Goal: Task Accomplishment & Management: Use online tool/utility

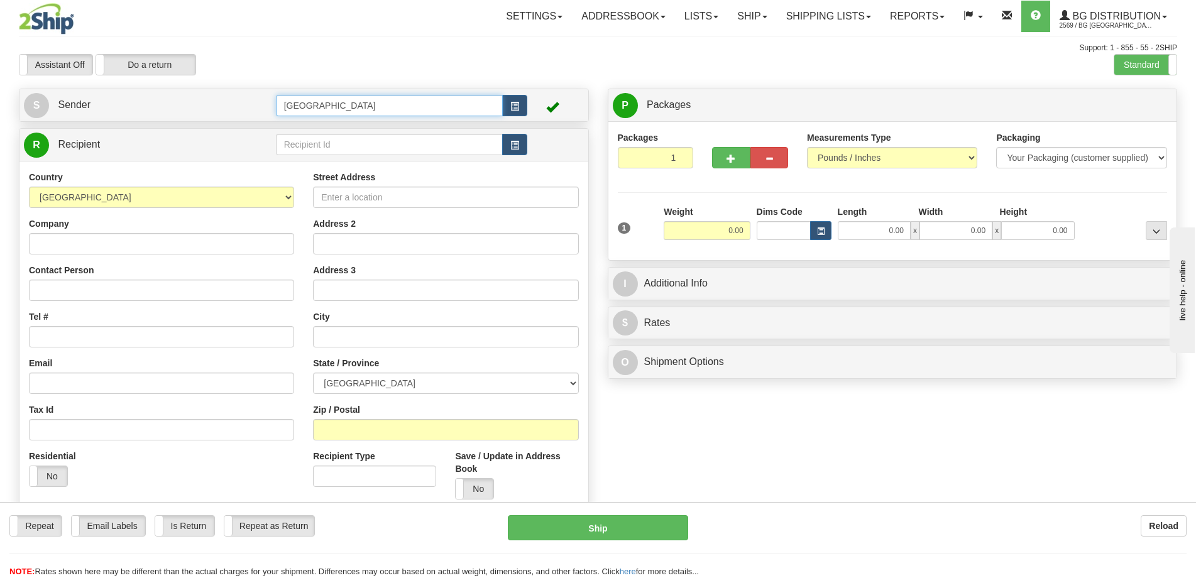
drag, startPoint x: 341, startPoint y: 106, endPoint x: 267, endPoint y: 96, distance: 74.1
click at [267, 96] on tr "S Sender [GEOGRAPHIC_DATA]" at bounding box center [304, 105] width 560 height 26
click at [327, 131] on div "8-10" at bounding box center [386, 125] width 215 height 14
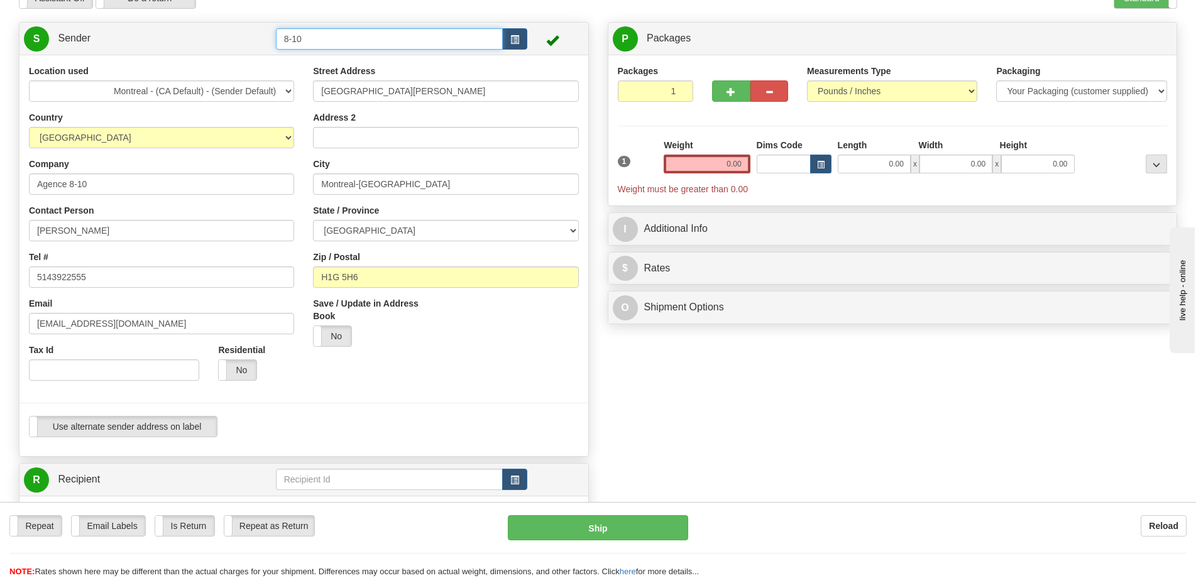
scroll to position [126, 0]
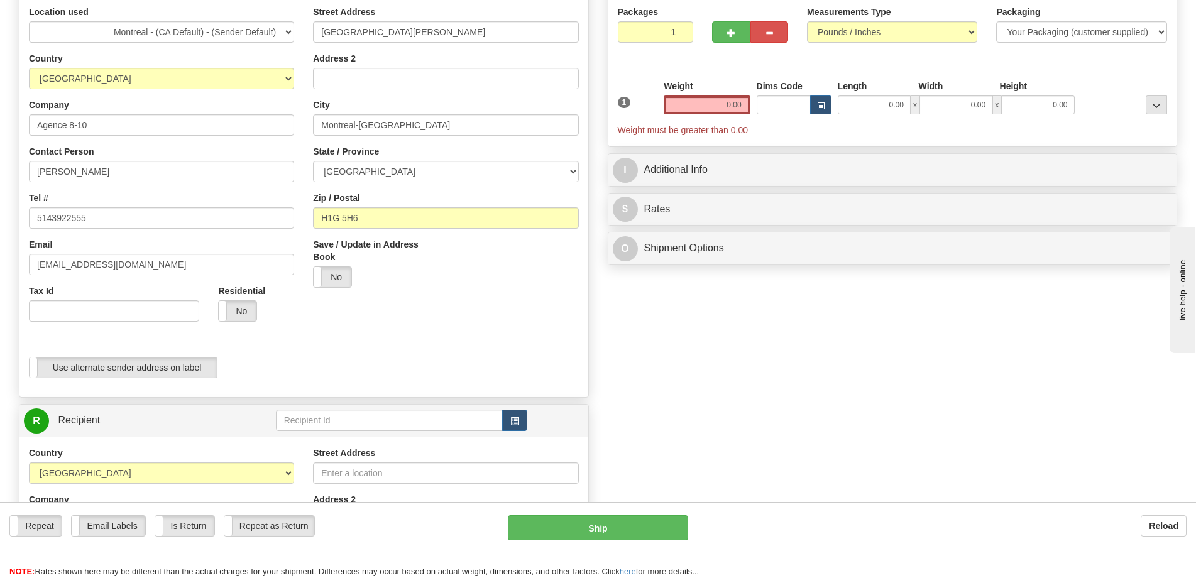
type input "8-10"
click at [388, 416] on input "text" at bounding box center [390, 420] width 228 height 21
click at [389, 436] on div "BG ST-BRUNO" at bounding box center [387, 440] width 214 height 13
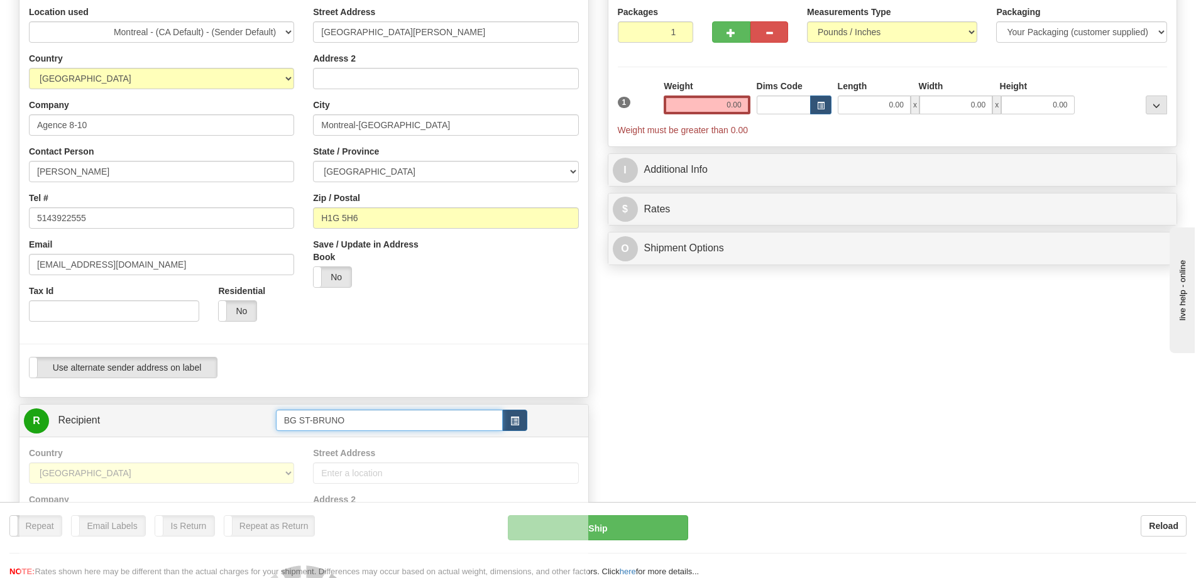
type input "BG ST-BRUNO"
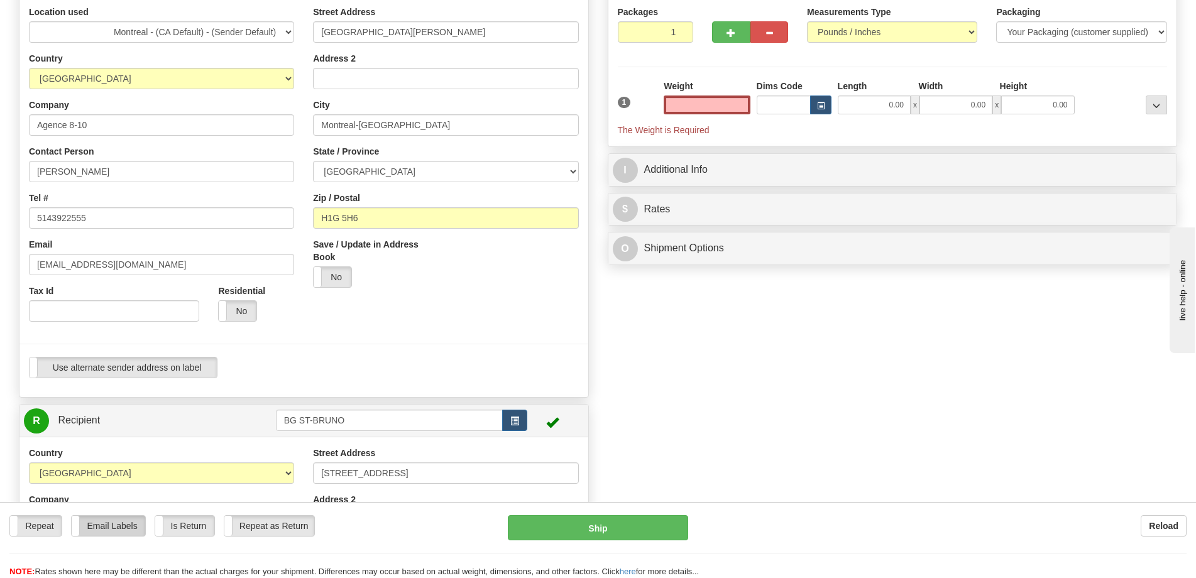
type input "0.00"
click at [134, 526] on label "Email Labels" at bounding box center [109, 526] width 74 height 20
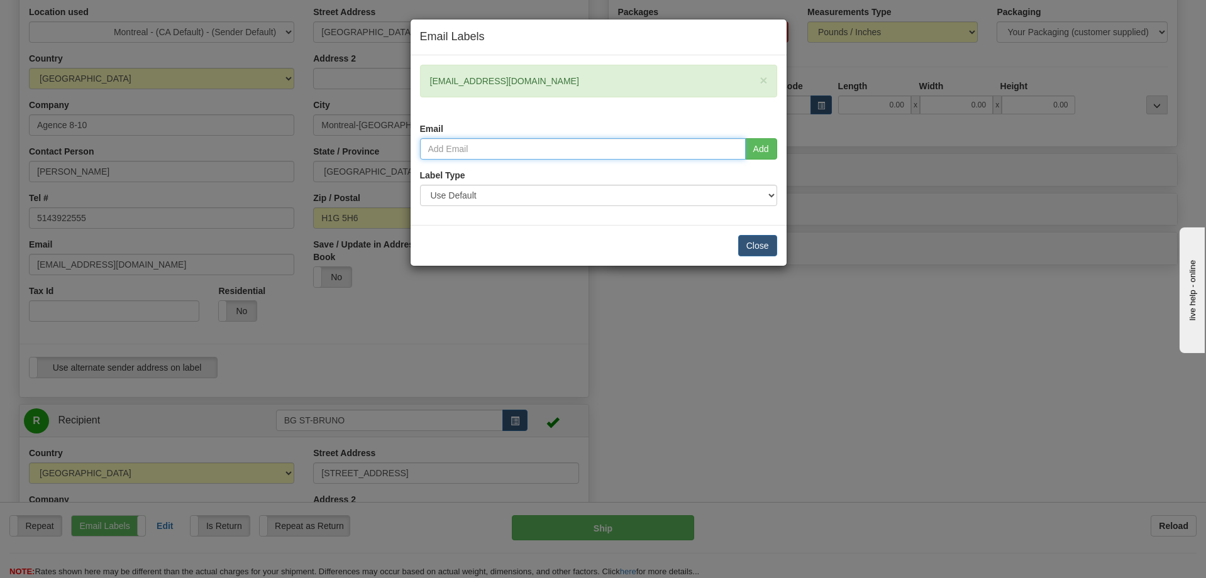
click at [588, 144] on input "email" at bounding box center [583, 148] width 326 height 21
type input "nvoyer@outlook.com"
click at [764, 148] on button "Add" at bounding box center [761, 148] width 32 height 21
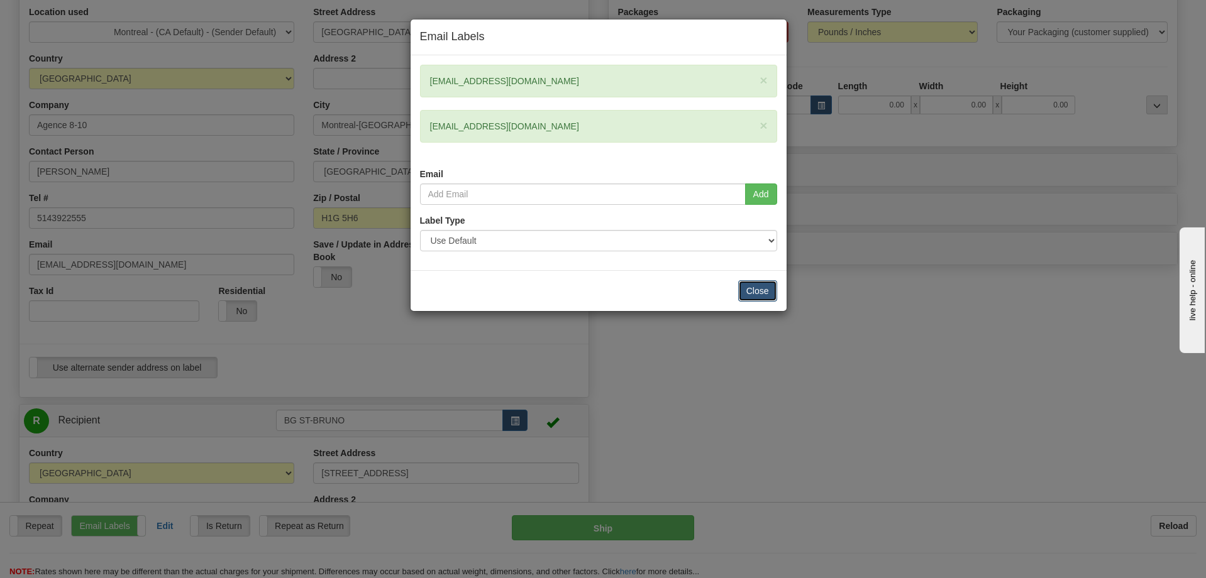
click at [759, 294] on button "Close" at bounding box center [757, 290] width 39 height 21
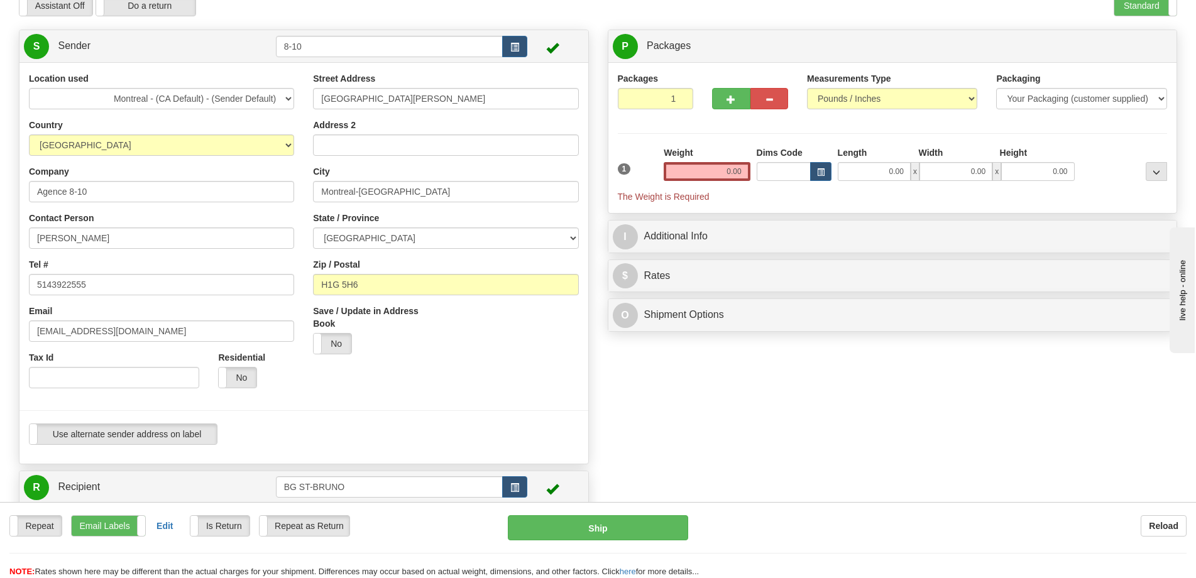
scroll to position [0, 0]
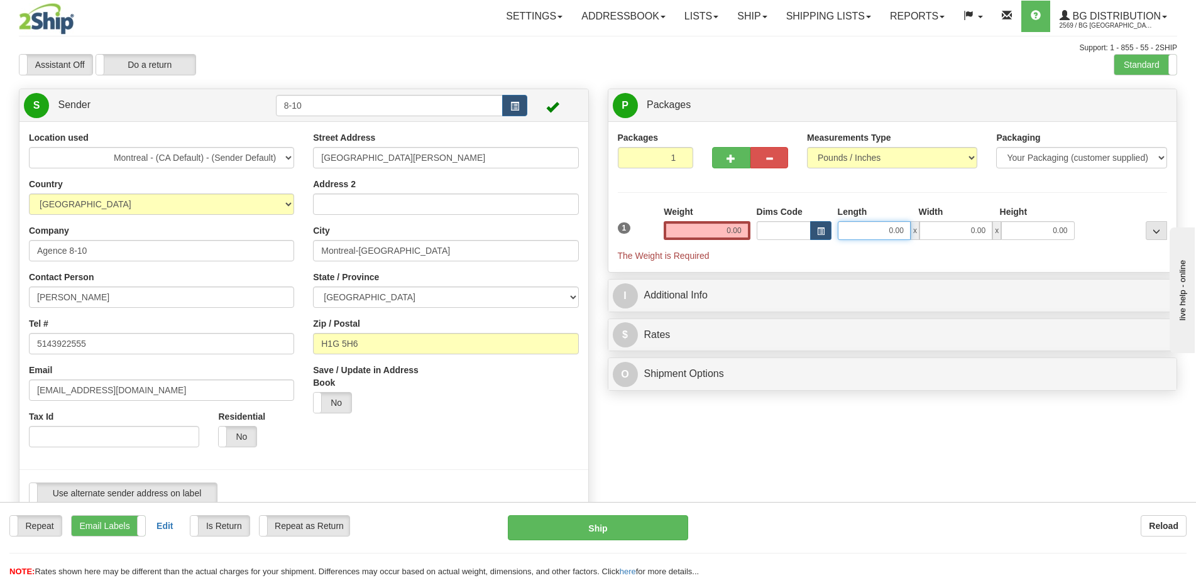
click at [883, 231] on input "0.00" at bounding box center [874, 230] width 73 height 19
type input "0.00"
click at [727, 165] on button "button" at bounding box center [731, 157] width 38 height 21
radio input "true"
type input "2"
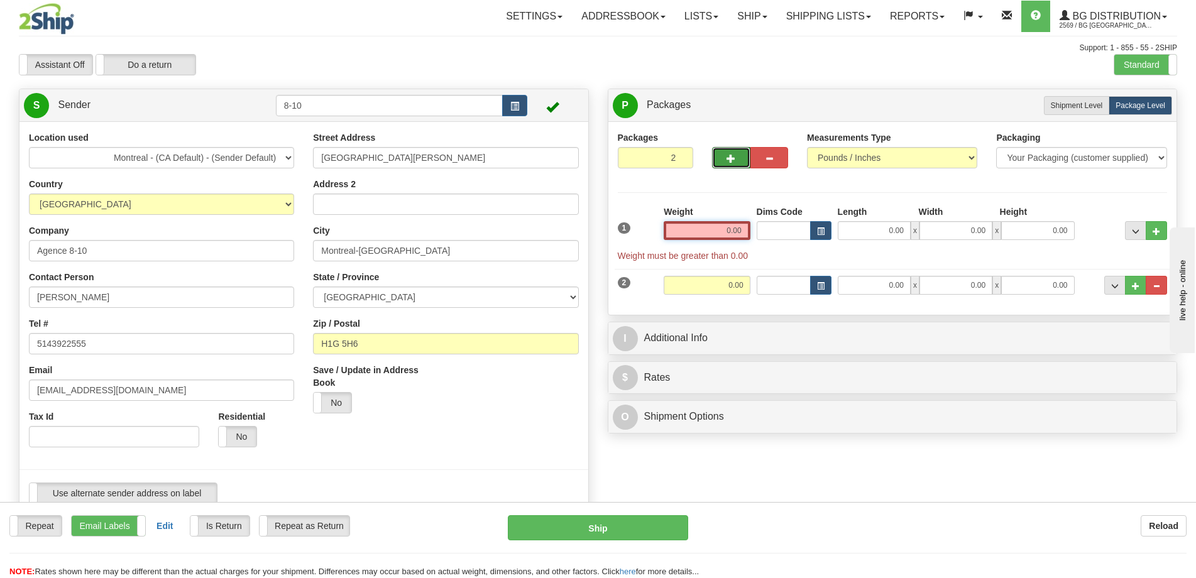
click at [692, 229] on input "0.00" at bounding box center [707, 230] width 86 height 19
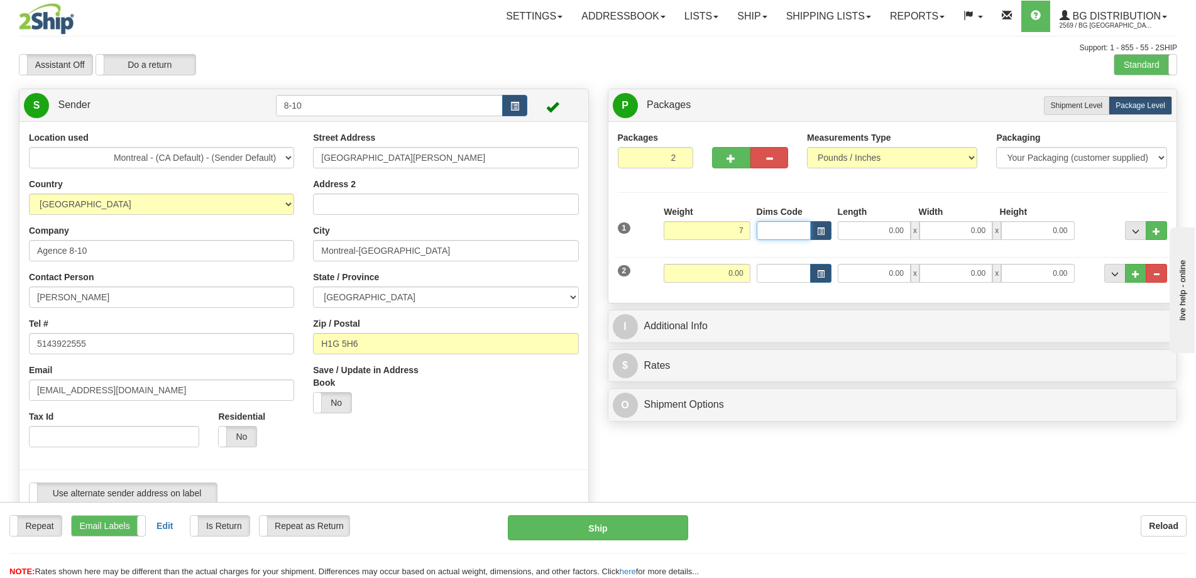
type input "7.00"
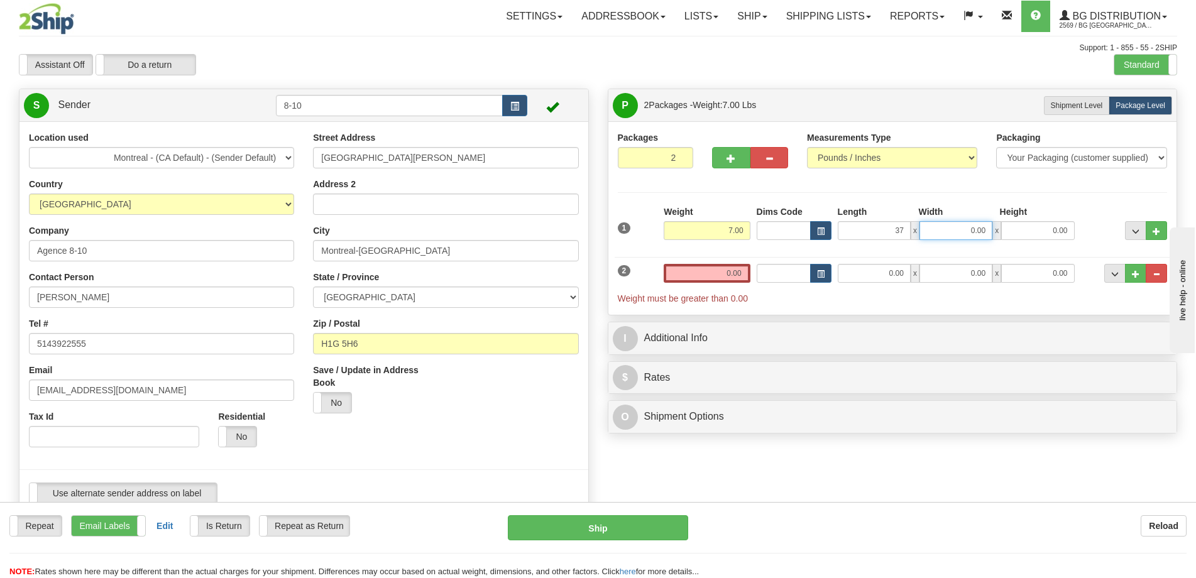
type input "37.00"
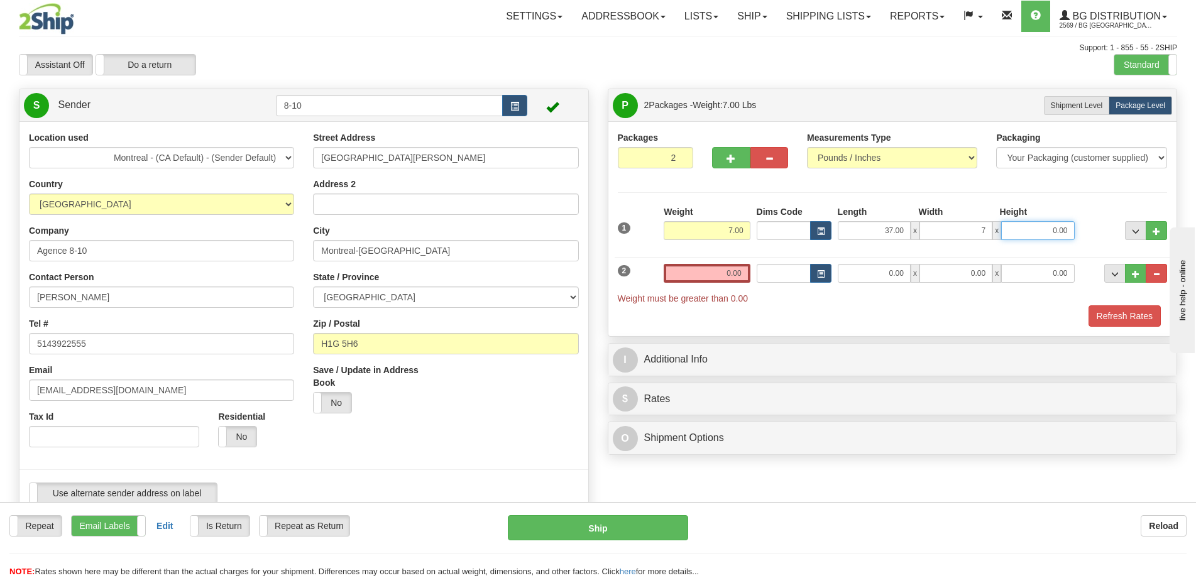
type input "7.00"
type input "4.00"
click at [883, 280] on input "0.00" at bounding box center [874, 273] width 73 height 19
type input "9"
type input "89.00"
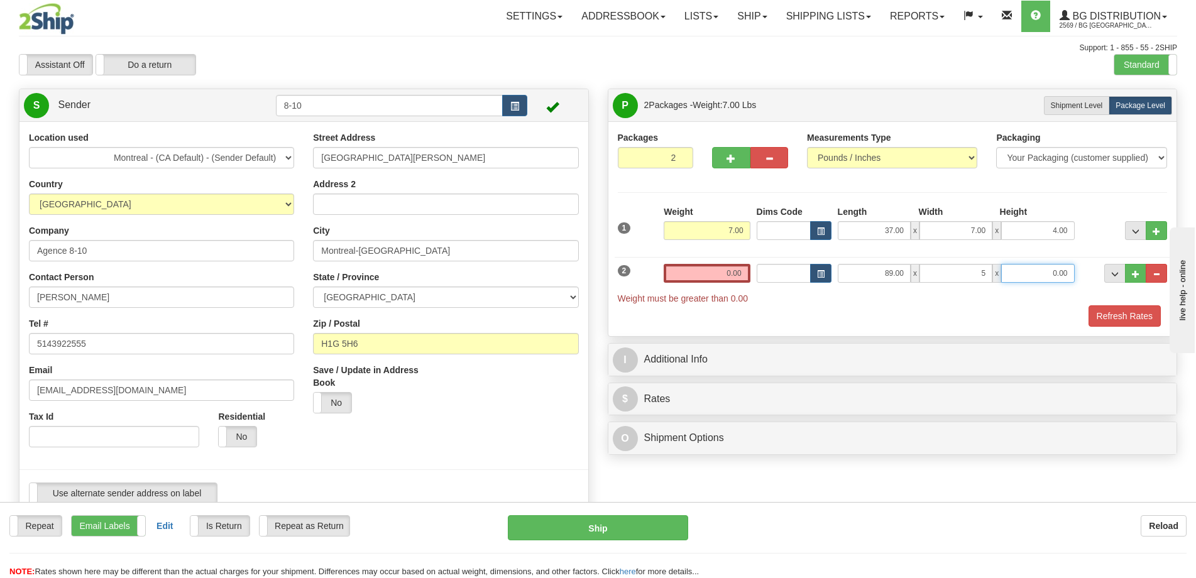
type input "5.00"
type input "4.00"
click at [737, 271] on input "0.00" at bounding box center [707, 273] width 86 height 19
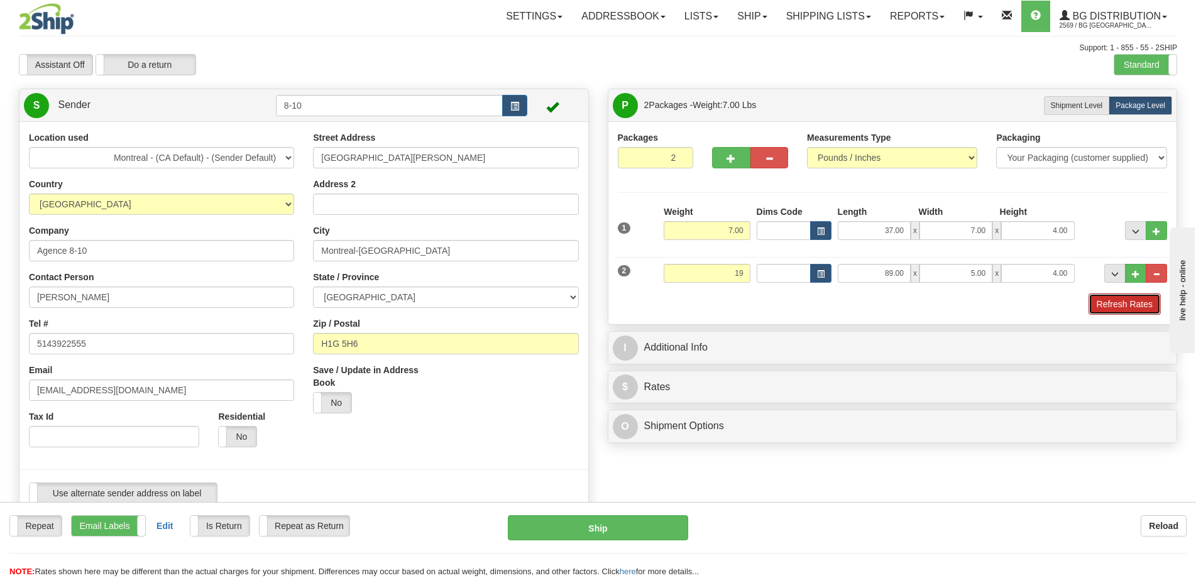
click at [1099, 301] on button "Refresh Rates" at bounding box center [1125, 304] width 72 height 21
type input "19.00"
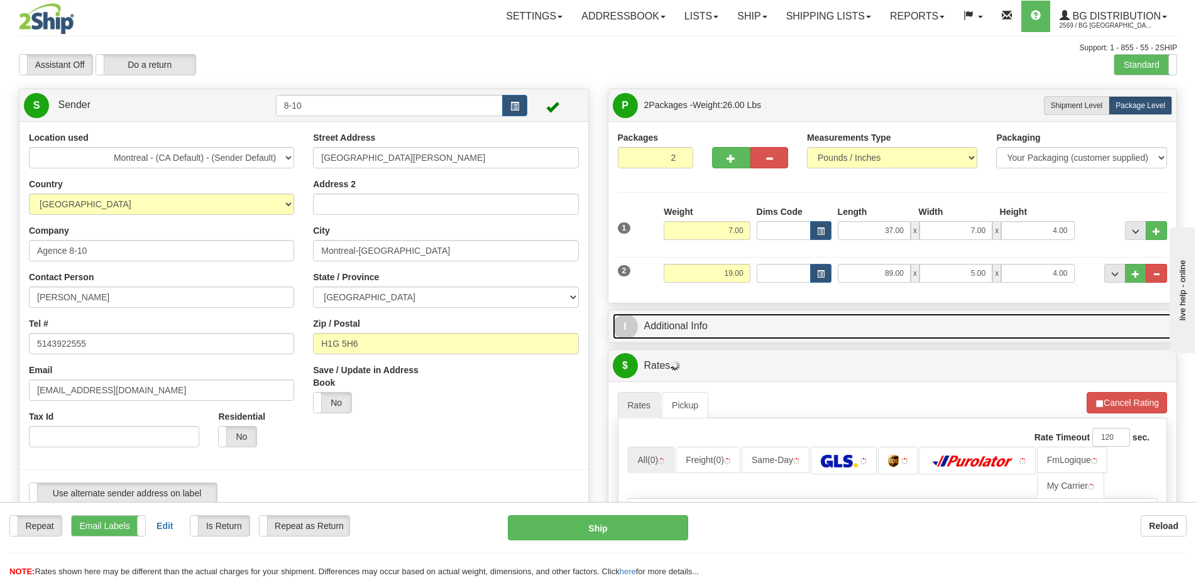
click at [815, 322] on link "I Additional Info" at bounding box center [893, 327] width 560 height 26
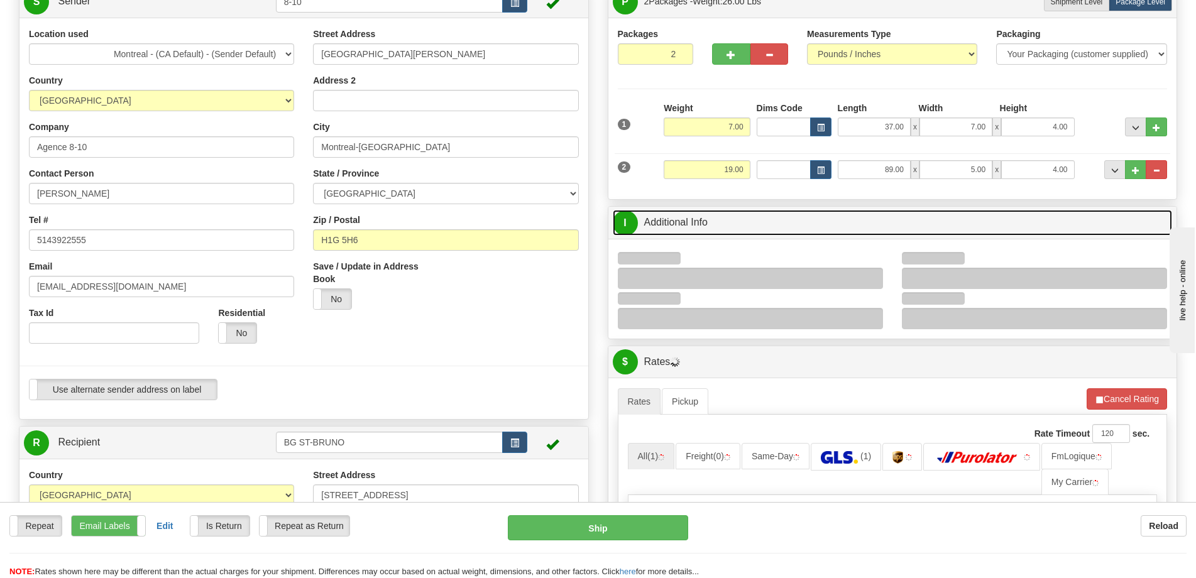
scroll to position [126, 0]
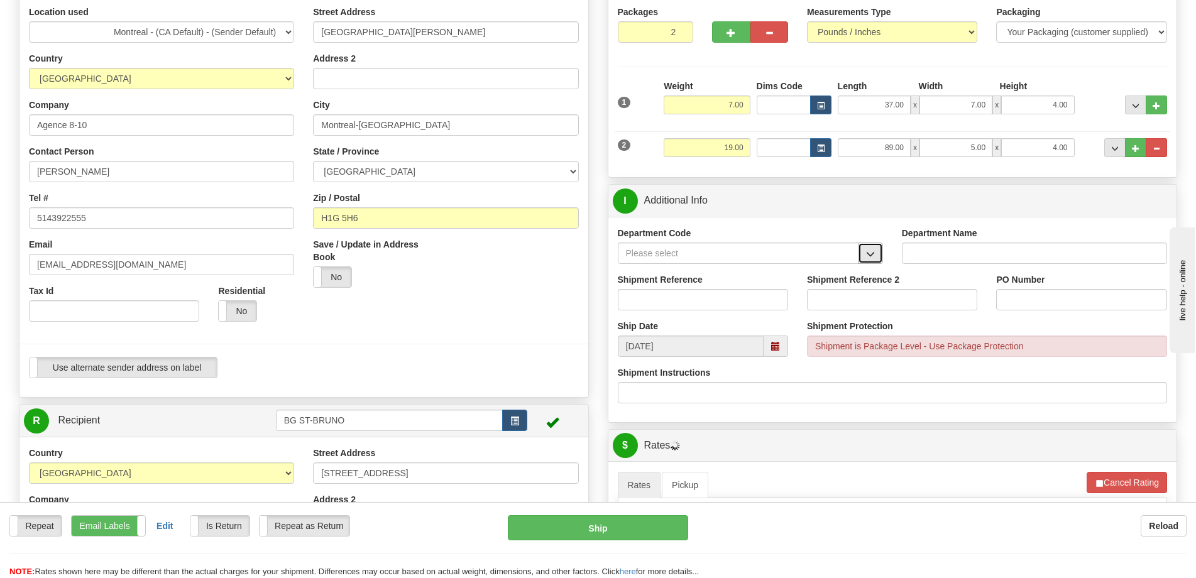
click at [872, 253] on span "button" at bounding box center [870, 254] width 9 height 8
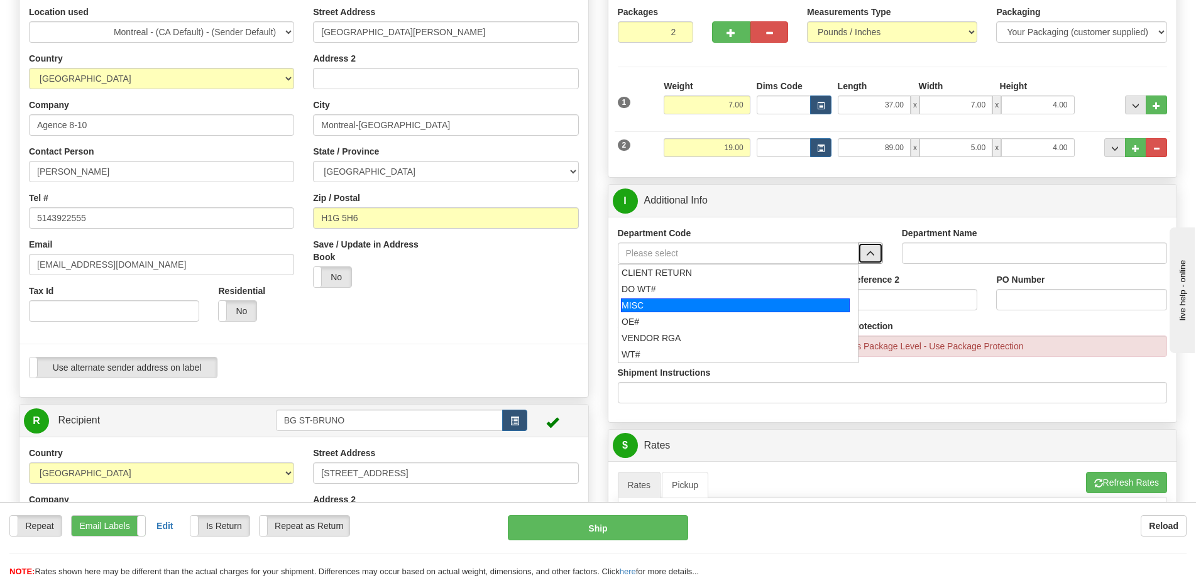
click at [674, 309] on div "MISC" at bounding box center [735, 306] width 229 height 14
type input "MISC"
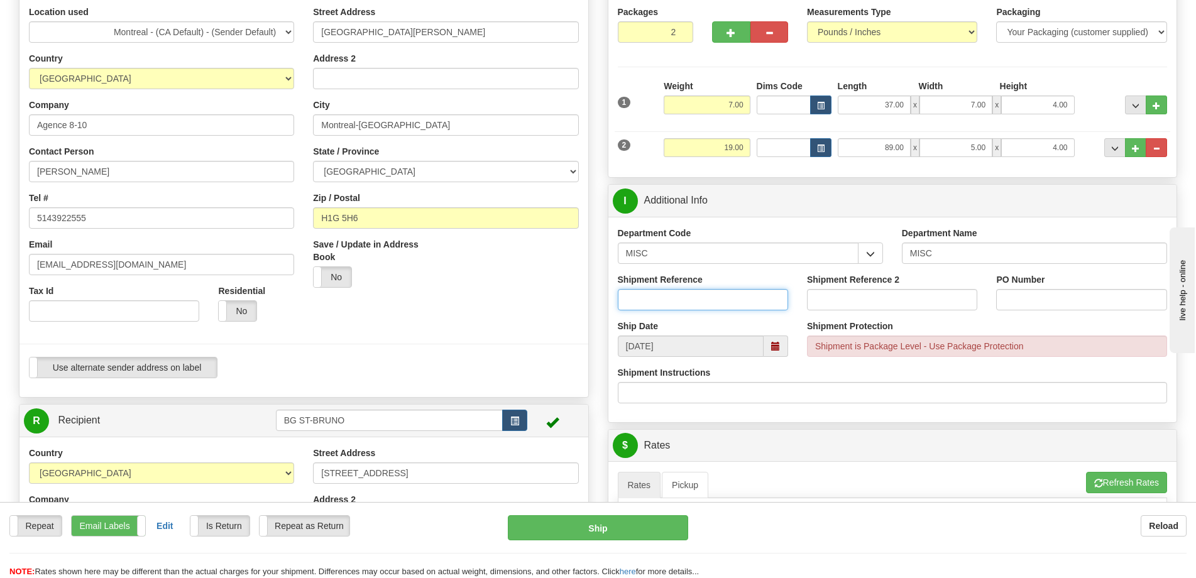
click at [680, 290] on input "Shipment Reference" at bounding box center [703, 299] width 170 height 21
type input "80016383-00,8001683-00"
click at [1040, 310] on input "PO Number" at bounding box center [1081, 299] width 170 height 21
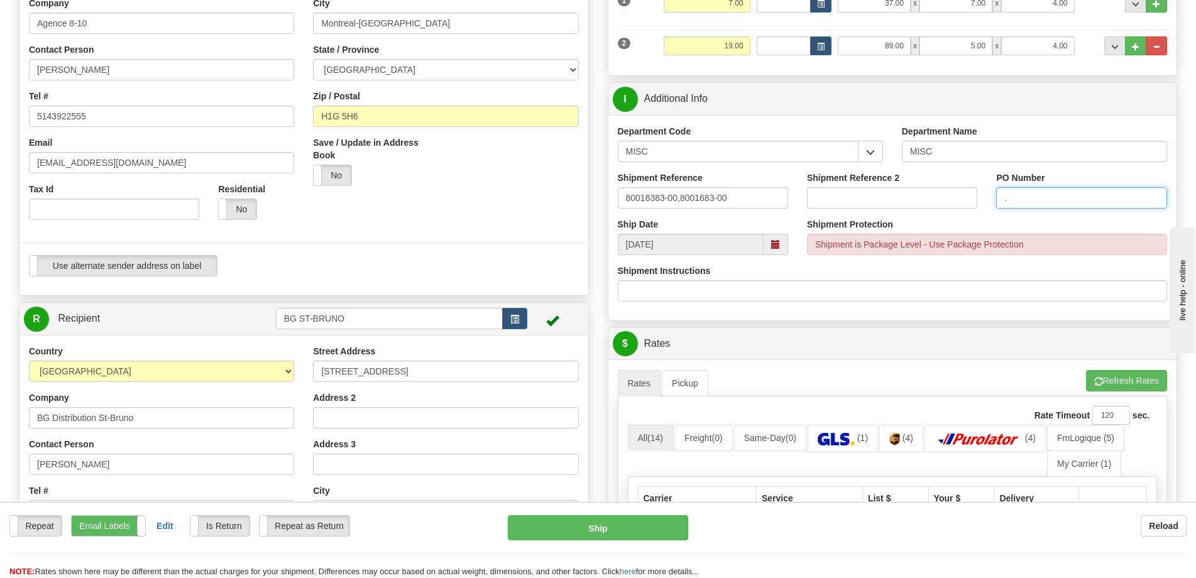
scroll to position [251, 0]
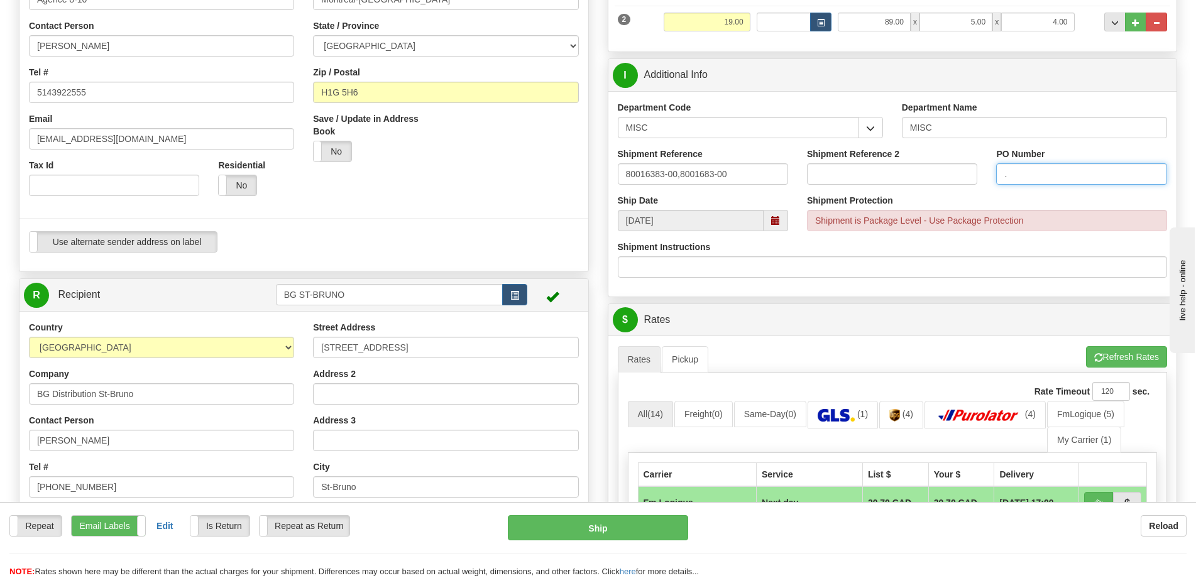
type input "."
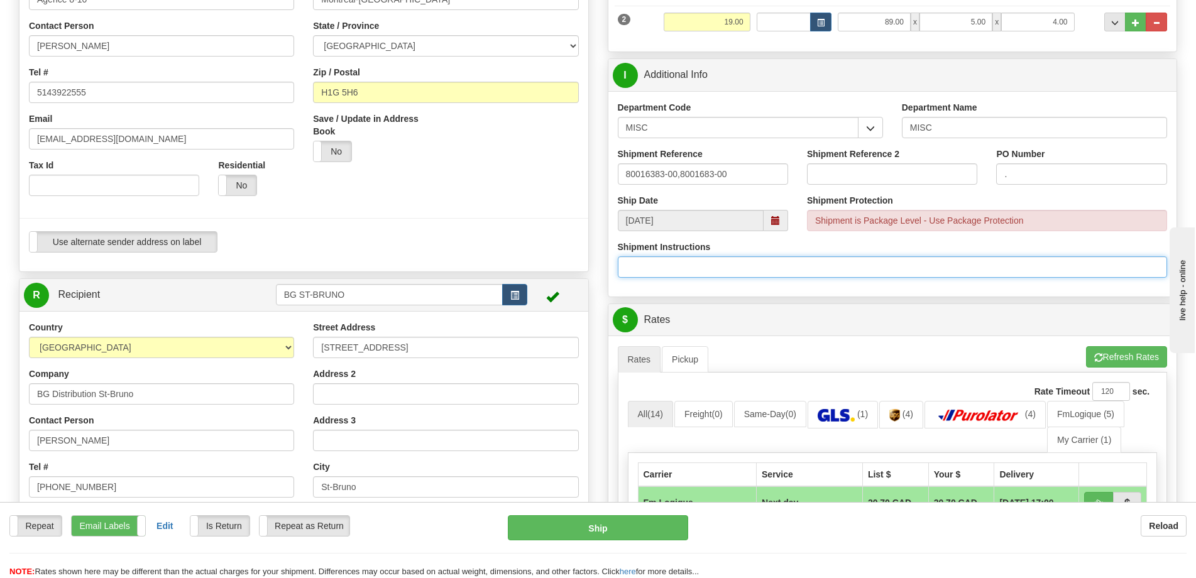
click at [731, 277] on input "Shipment Instructions" at bounding box center [893, 266] width 550 height 21
type input "longueur 98''"
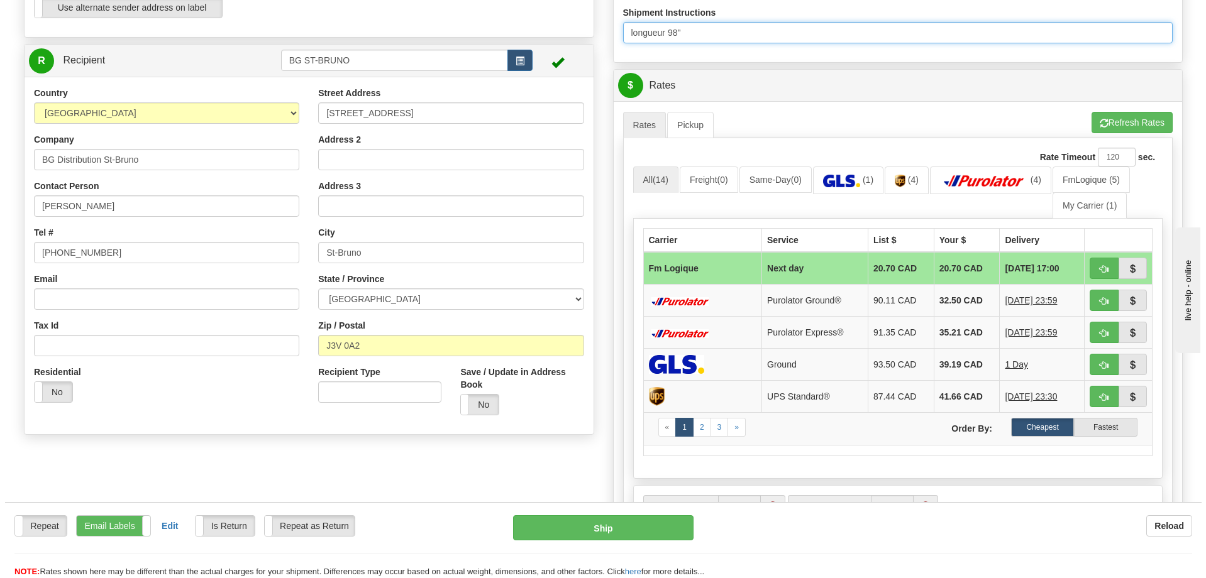
scroll to position [566, 0]
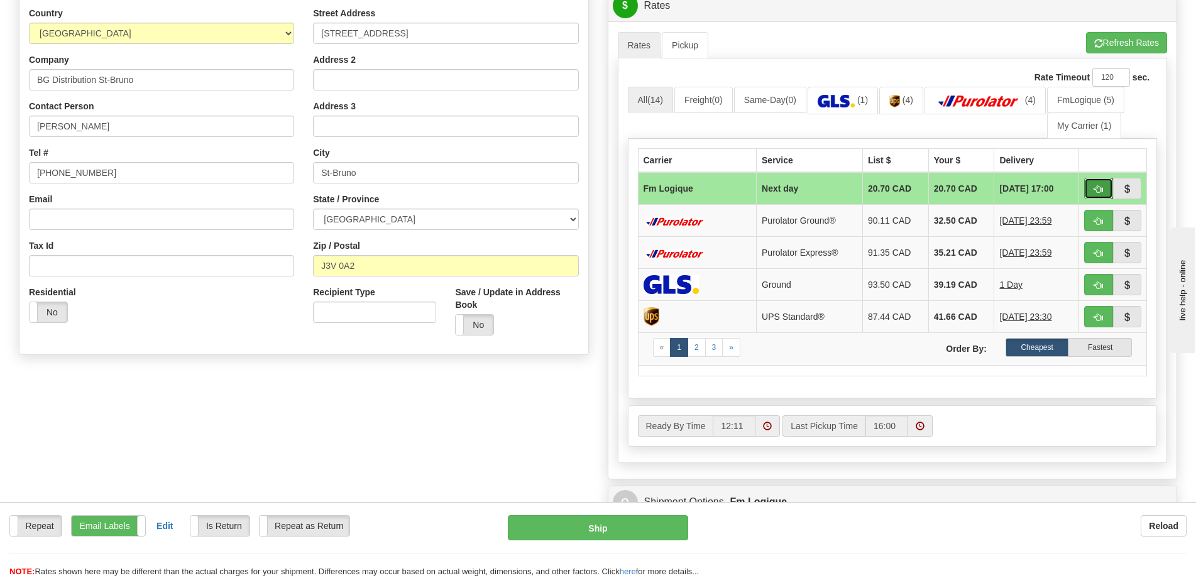
click at [1096, 194] on span "button" at bounding box center [1098, 189] width 9 height 8
type input "jour"
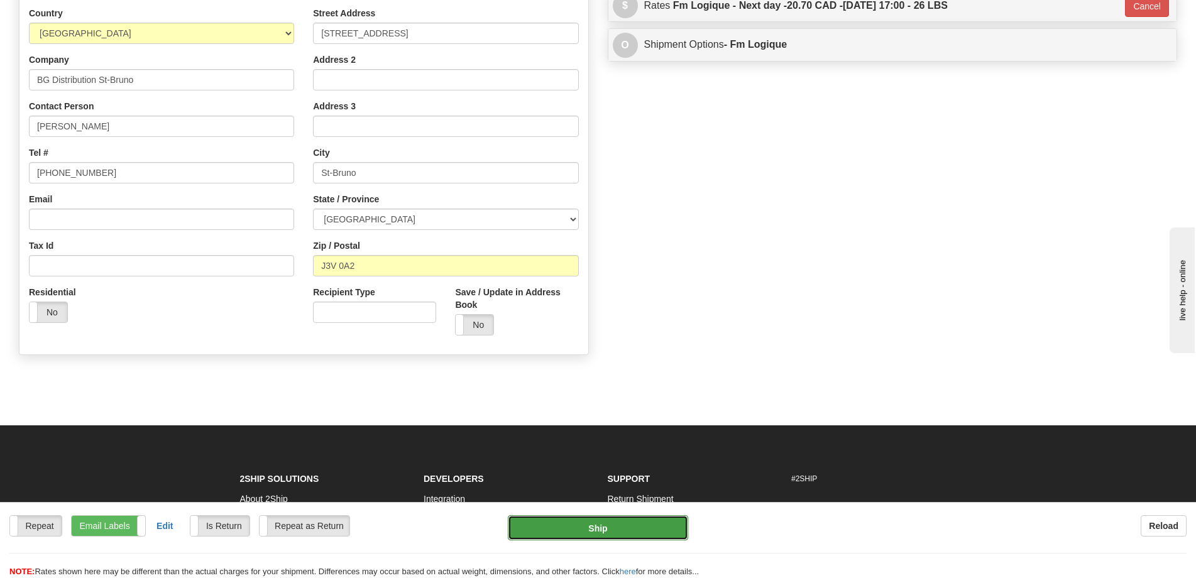
click at [624, 529] on button "Ship" at bounding box center [598, 527] width 180 height 25
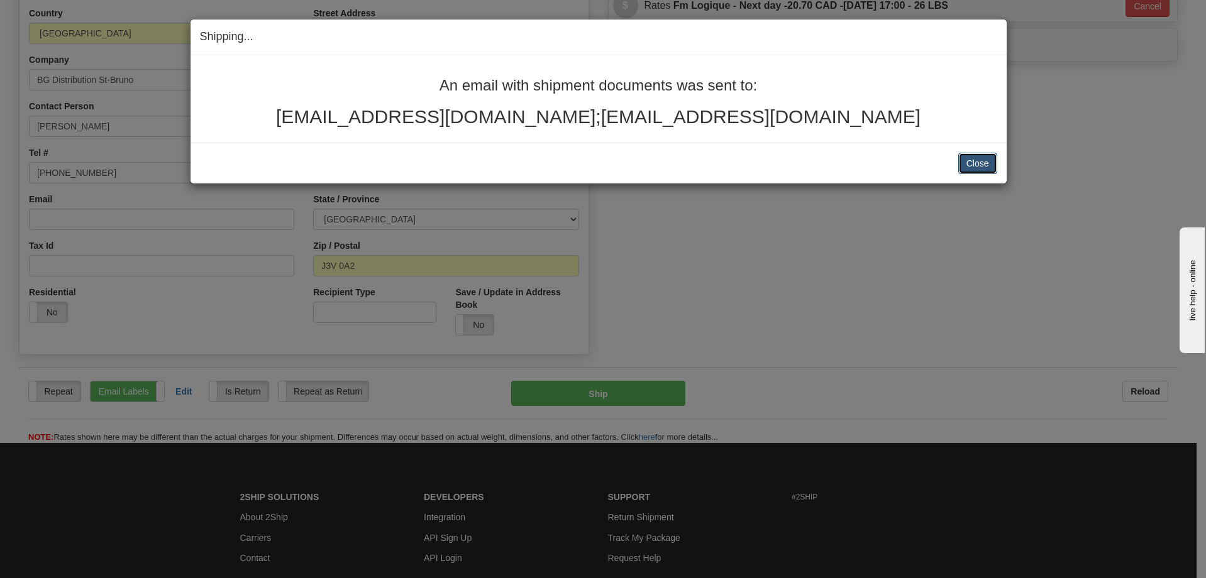
click at [971, 162] on button "Close" at bounding box center [977, 163] width 39 height 21
